Goal: Task Accomplishment & Management: Manage account settings

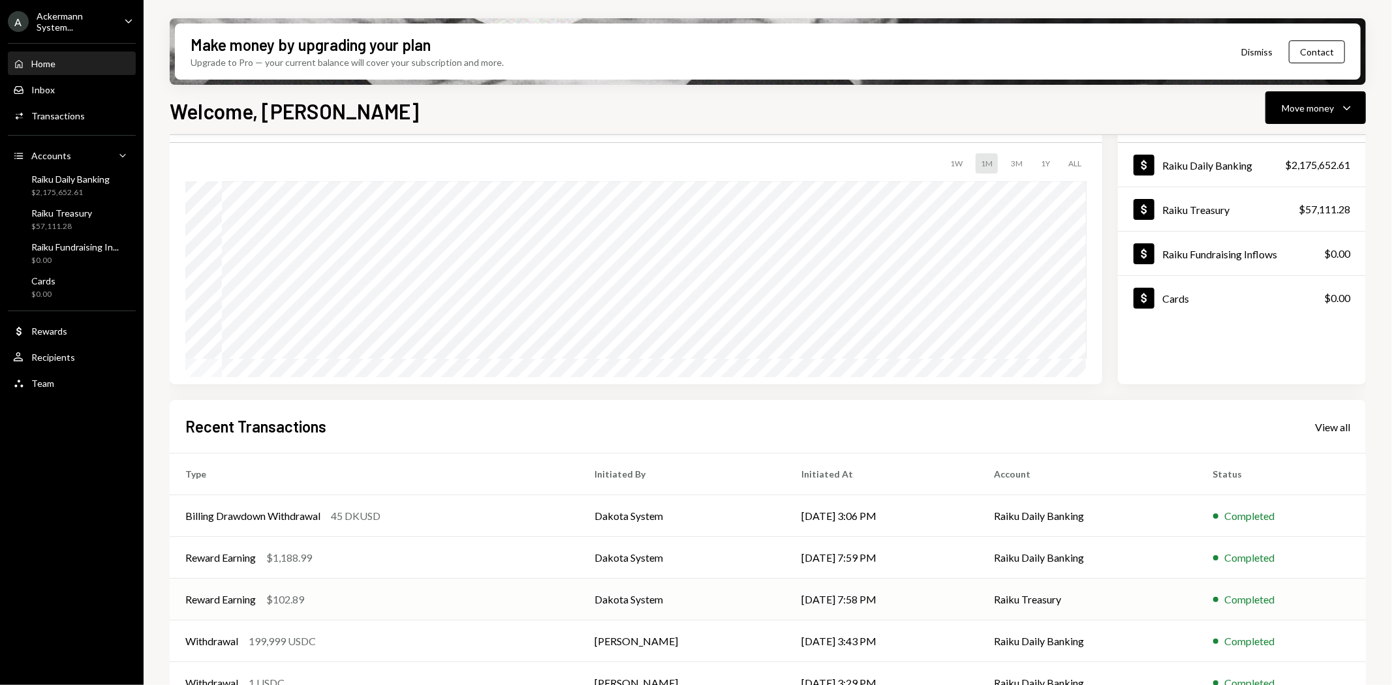
scroll to position [101, 0]
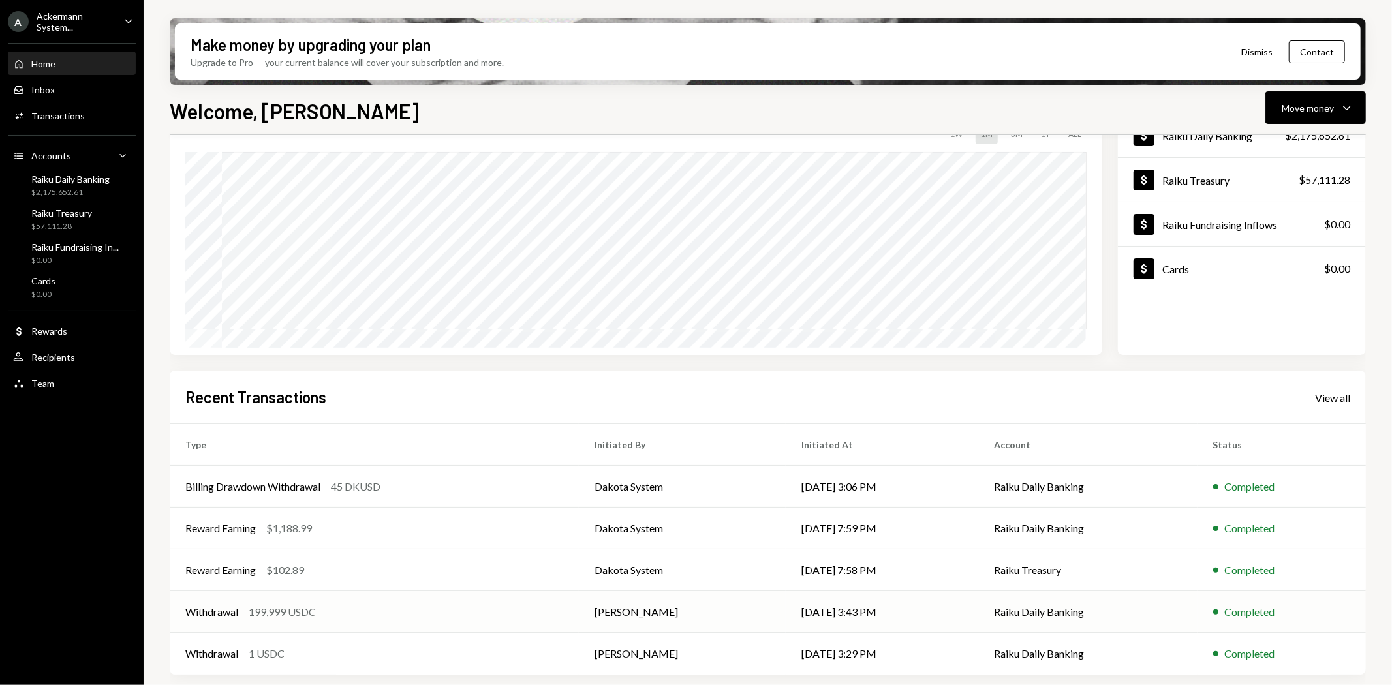
click at [219, 608] on div "Withdrawal" at bounding box center [211, 612] width 53 height 16
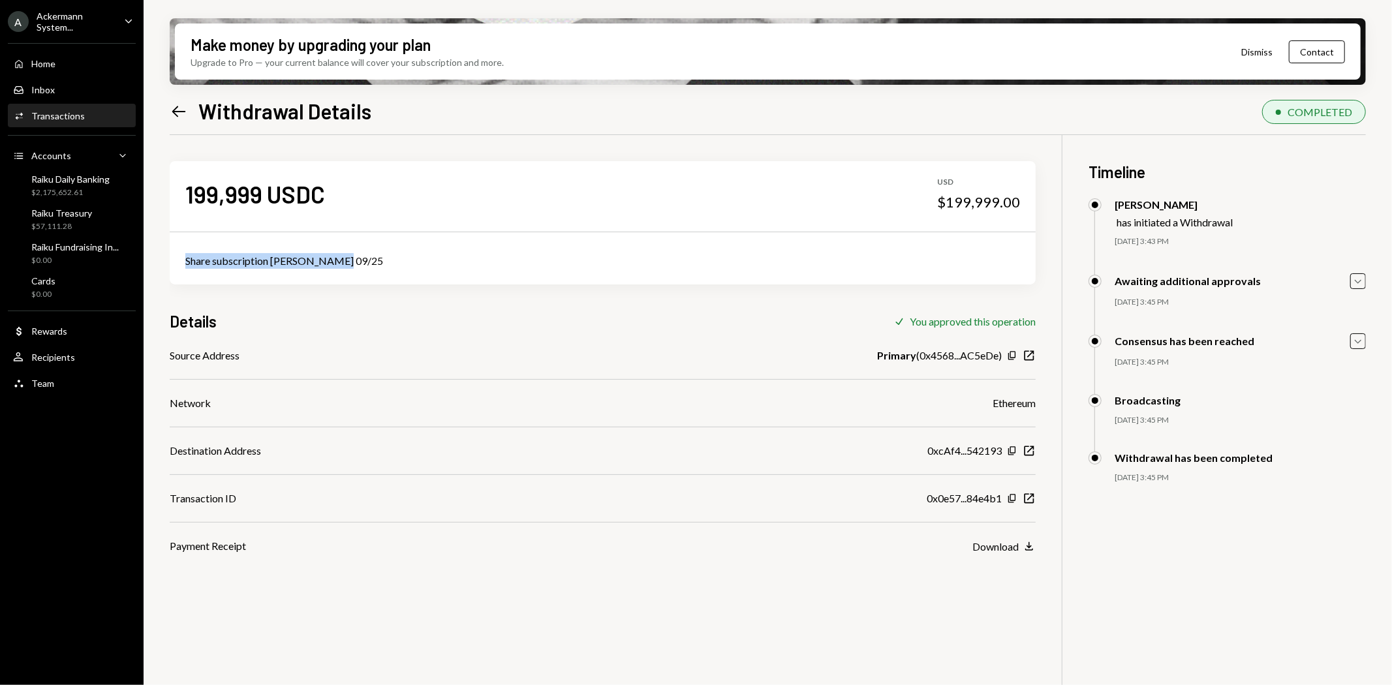
drag, startPoint x: 350, startPoint y: 259, endPoint x: 174, endPoint y: 250, distance: 176.4
click at [174, 250] on div "Share subscription [PERSON_NAME] 09/25" at bounding box center [603, 261] width 866 height 47
copy div "Share subscription [PERSON_NAME] 09/25"
click at [1013, 452] on icon "Copy" at bounding box center [1012, 451] width 10 height 10
click at [47, 60] on div "Home" at bounding box center [43, 63] width 24 height 11
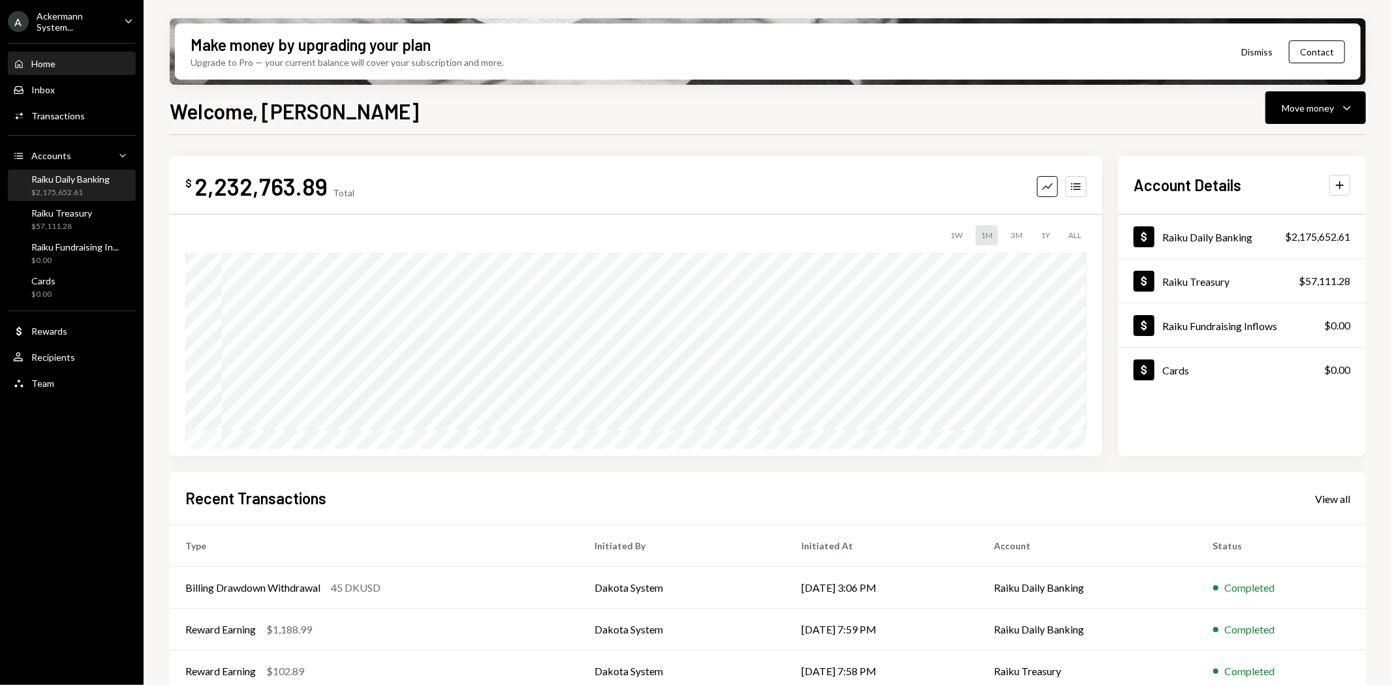
click at [76, 178] on div "Raiku Daily Banking" at bounding box center [70, 179] width 78 height 11
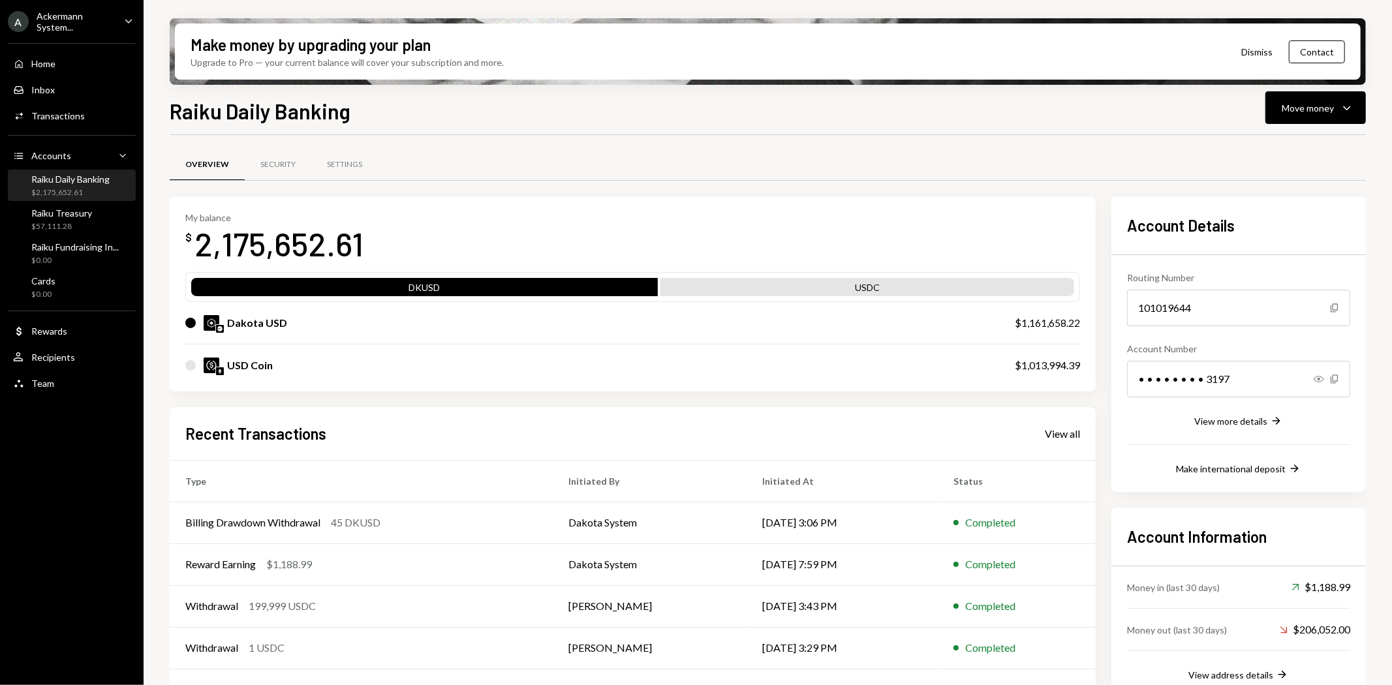
click at [95, 534] on div "A Ackermann System... Caret Down Home Home Inbox Inbox Activities Transactions …" at bounding box center [72, 342] width 144 height 685
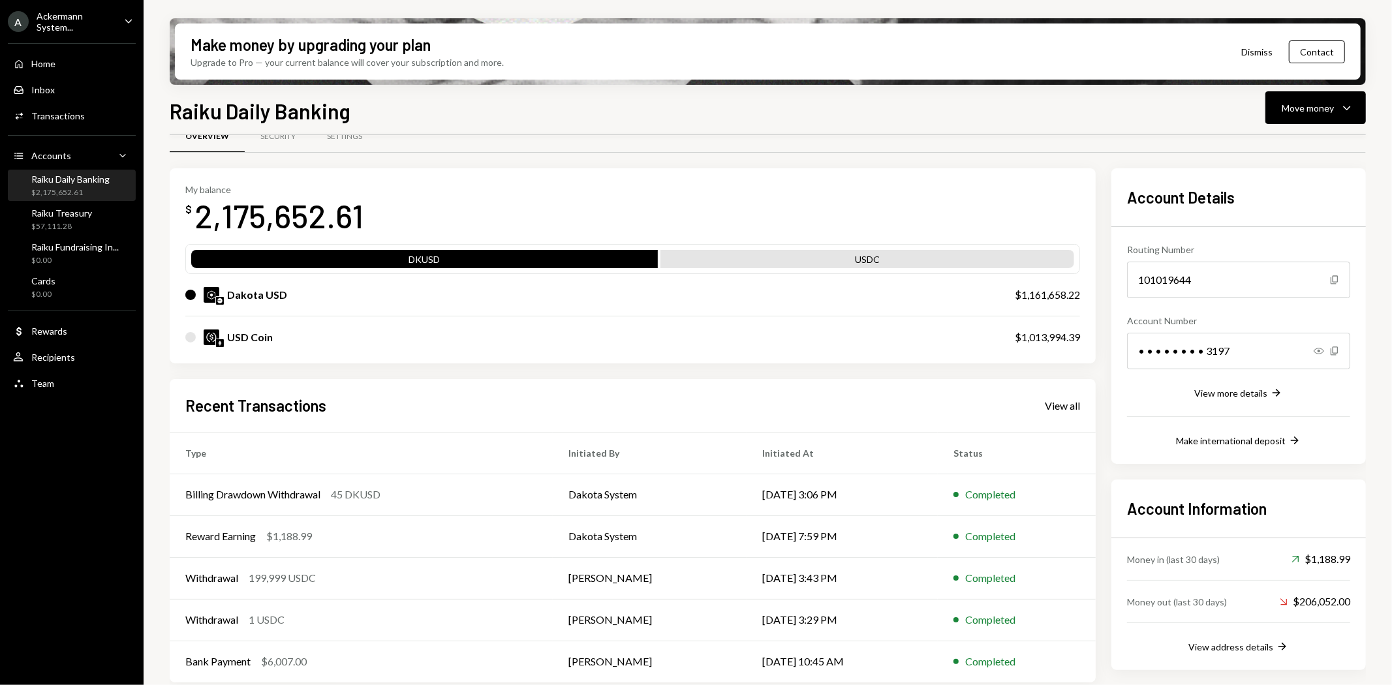
scroll to position [36, 0]
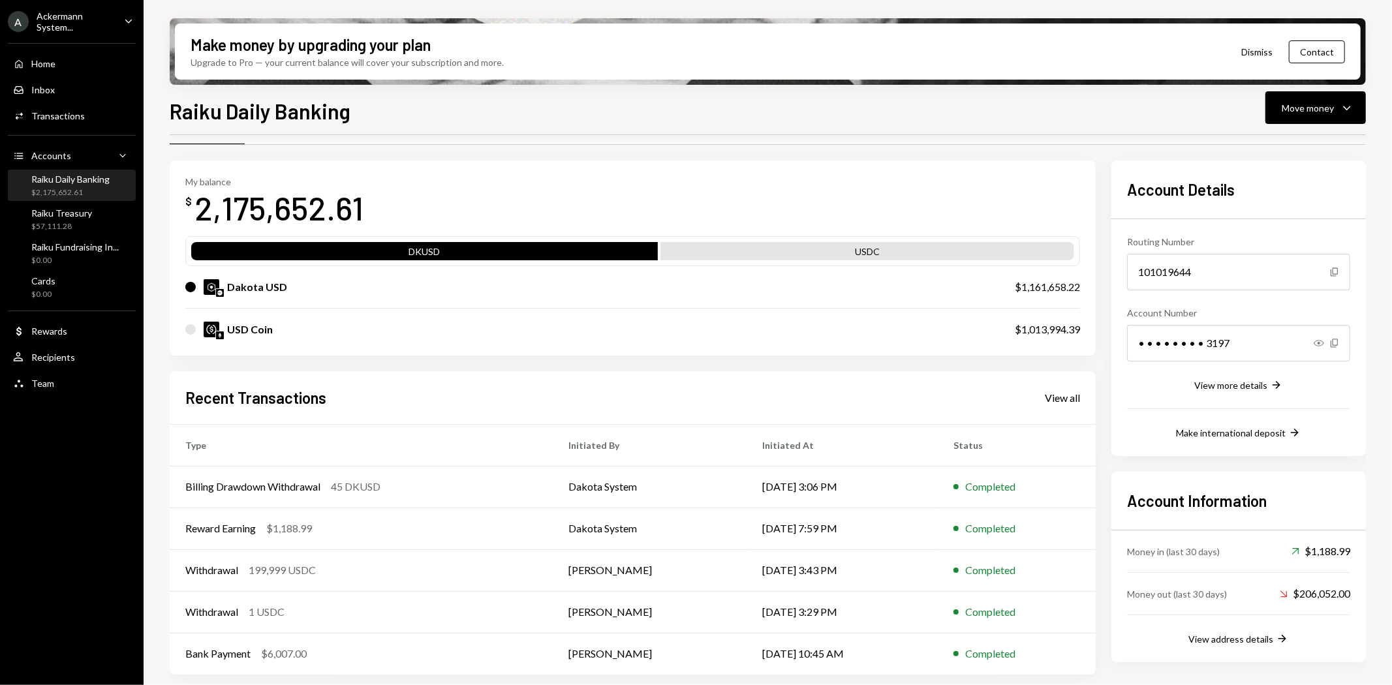
click at [108, 531] on div "A Ackermann System... Caret Down Home Home Inbox Inbox Activities Transactions …" at bounding box center [72, 342] width 144 height 685
click at [105, 13] on div "Ackermann System..." at bounding box center [75, 21] width 77 height 22
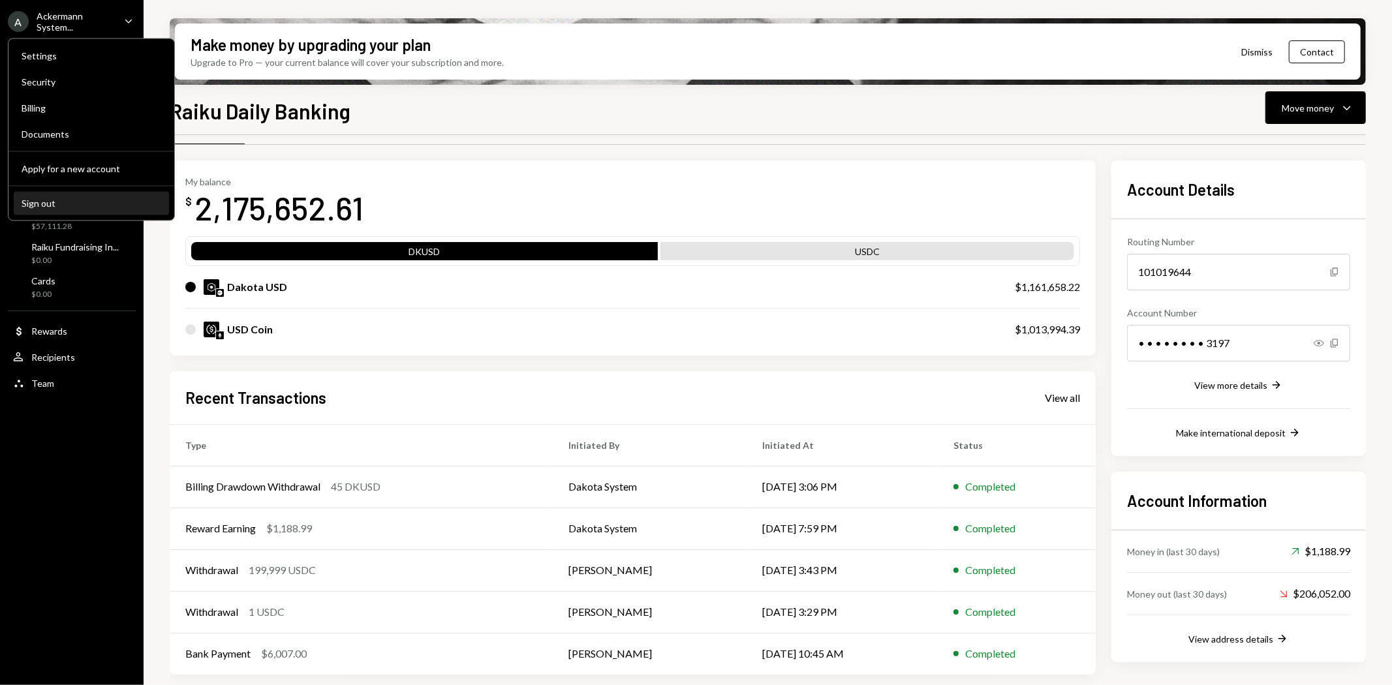
click at [56, 202] on div "Sign out" at bounding box center [92, 203] width 140 height 11
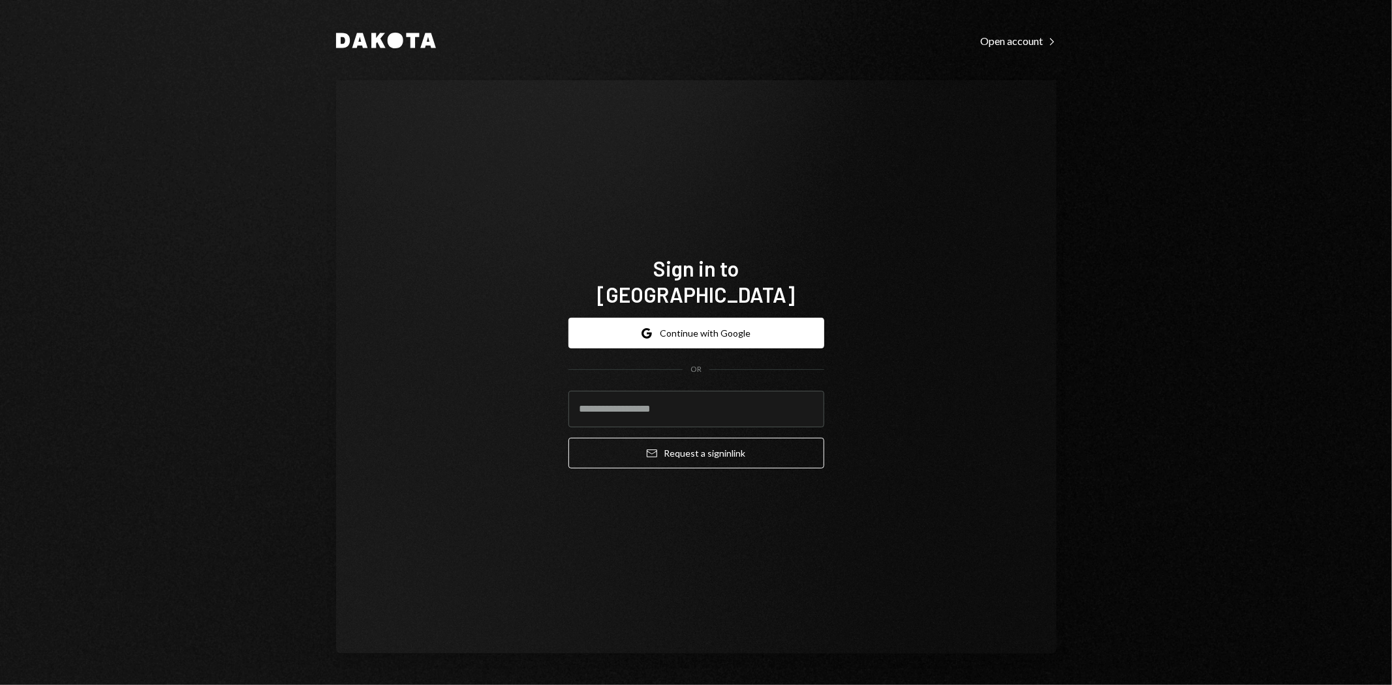
type input "**********"
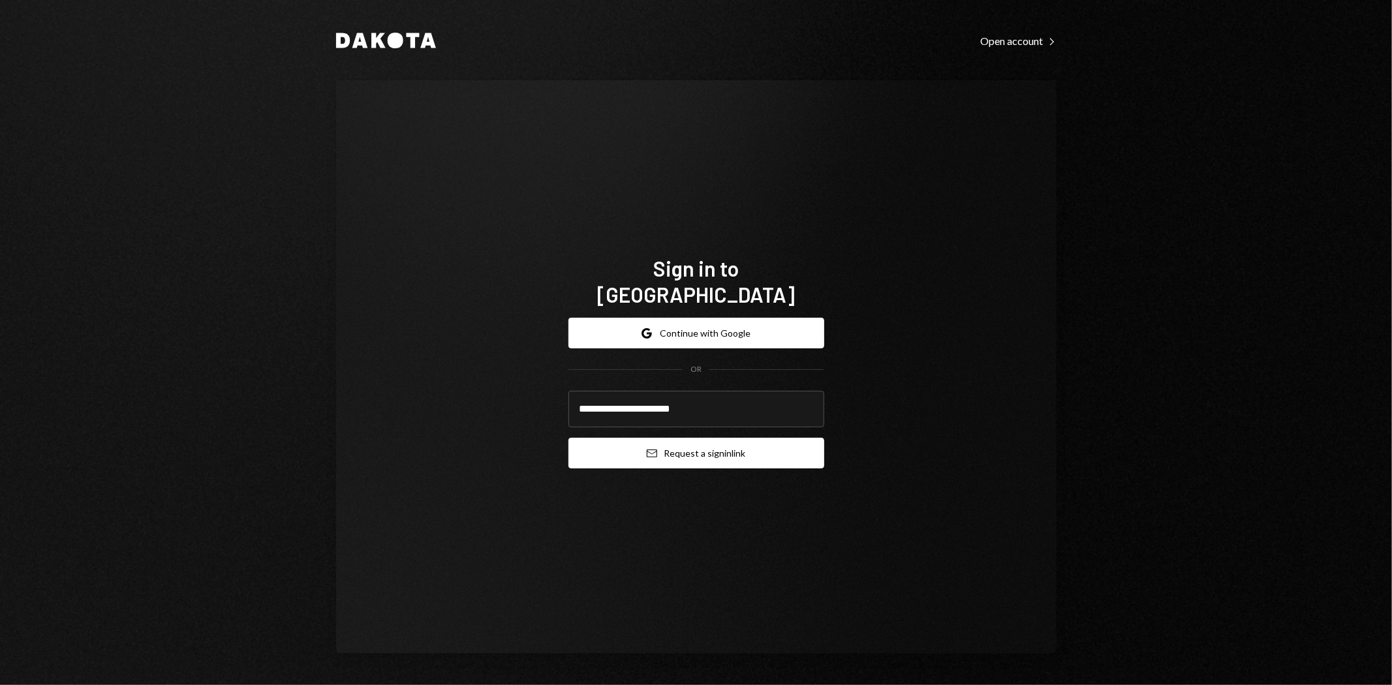
click at [736, 446] on button "Email Request a sign in link" at bounding box center [696, 453] width 256 height 31
